Goal: Task Accomplishment & Management: Use online tool/utility

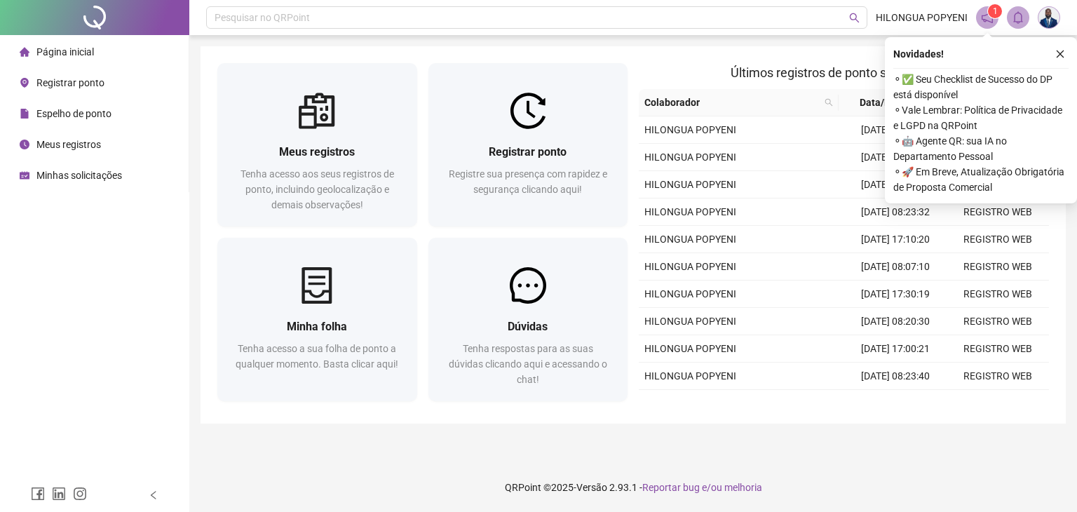
click at [67, 85] on span "Registrar ponto" at bounding box center [70, 82] width 68 height 11
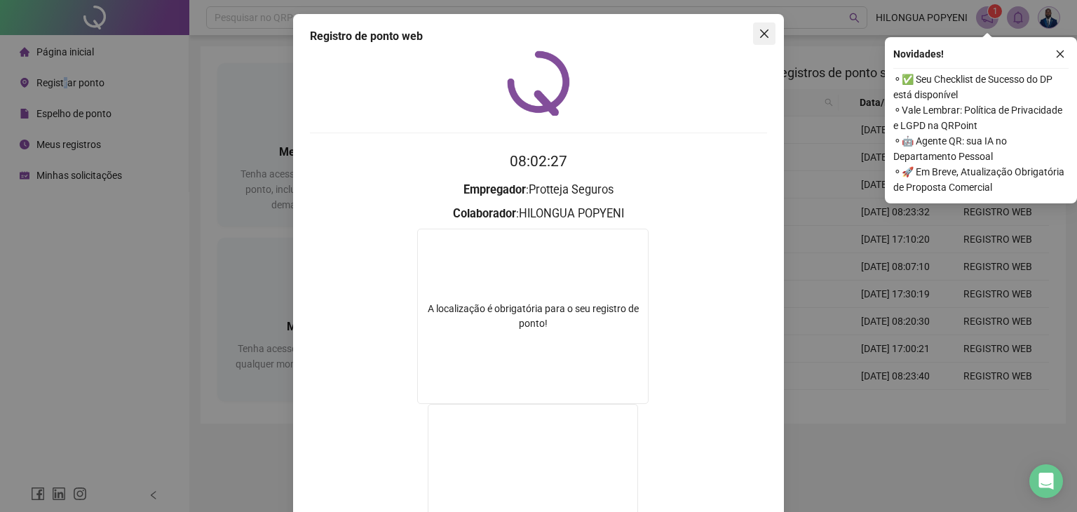
click at [753, 36] on span "Close" at bounding box center [764, 33] width 22 height 11
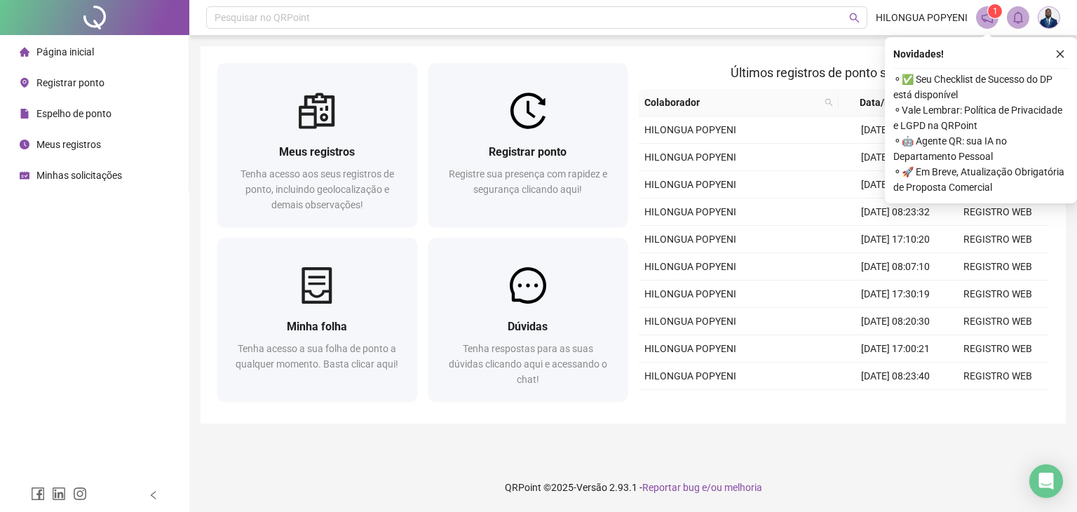
click at [40, 79] on span "Registrar ponto" at bounding box center [70, 82] width 68 height 11
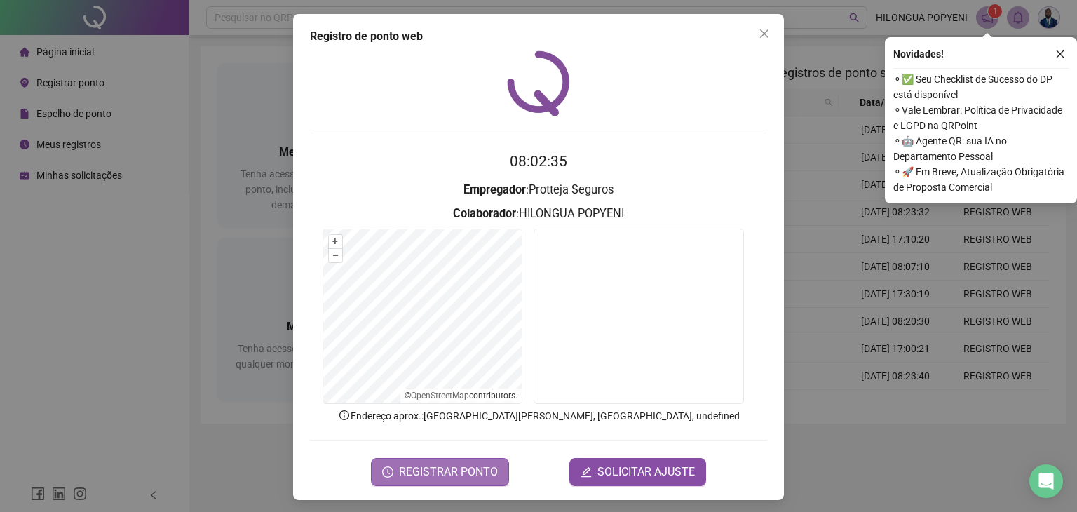
click at [428, 472] on span "REGISTRAR PONTO" at bounding box center [448, 471] width 99 height 17
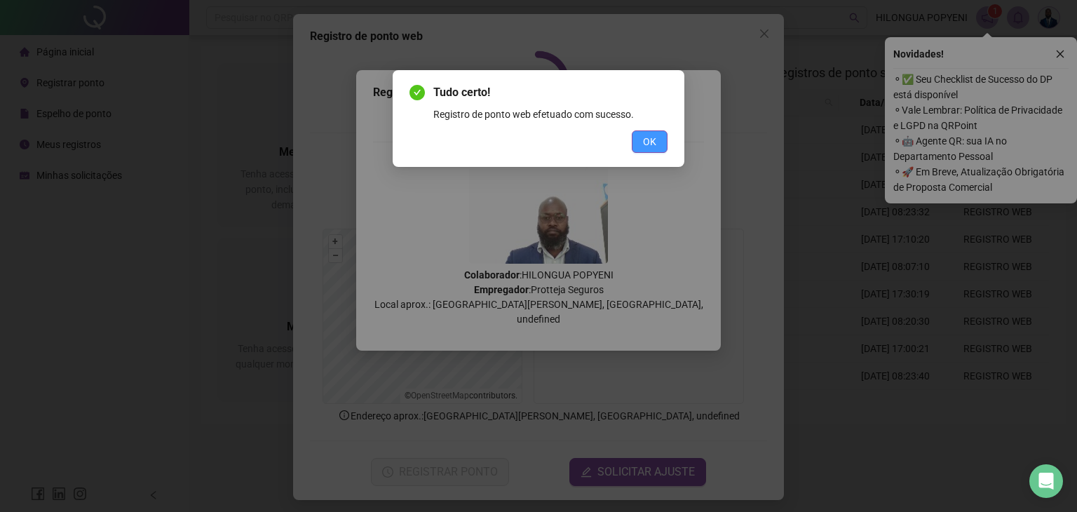
click at [638, 141] on button "OK" at bounding box center [649, 141] width 36 height 22
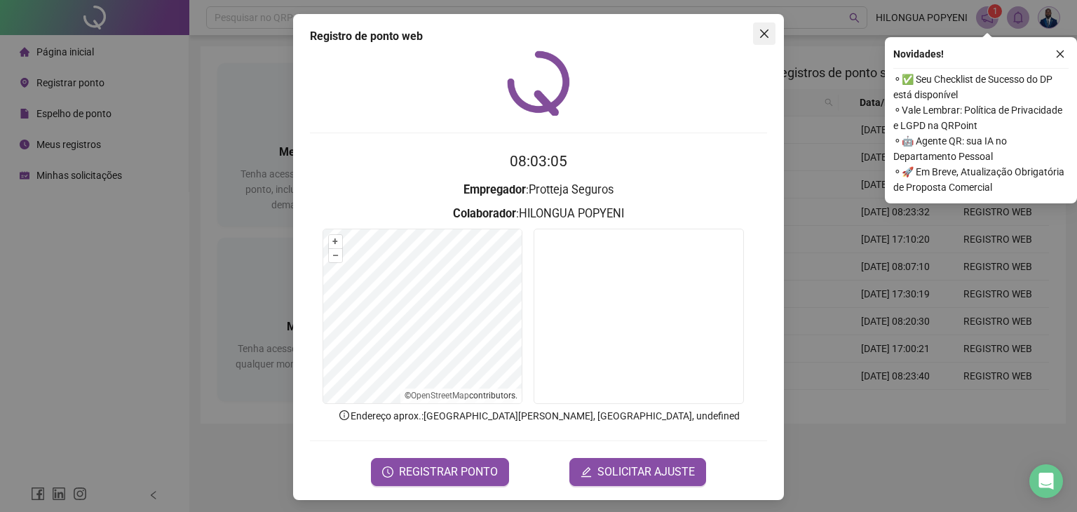
click at [753, 32] on span "Close" at bounding box center [764, 33] width 22 height 11
